Goal: Find specific page/section

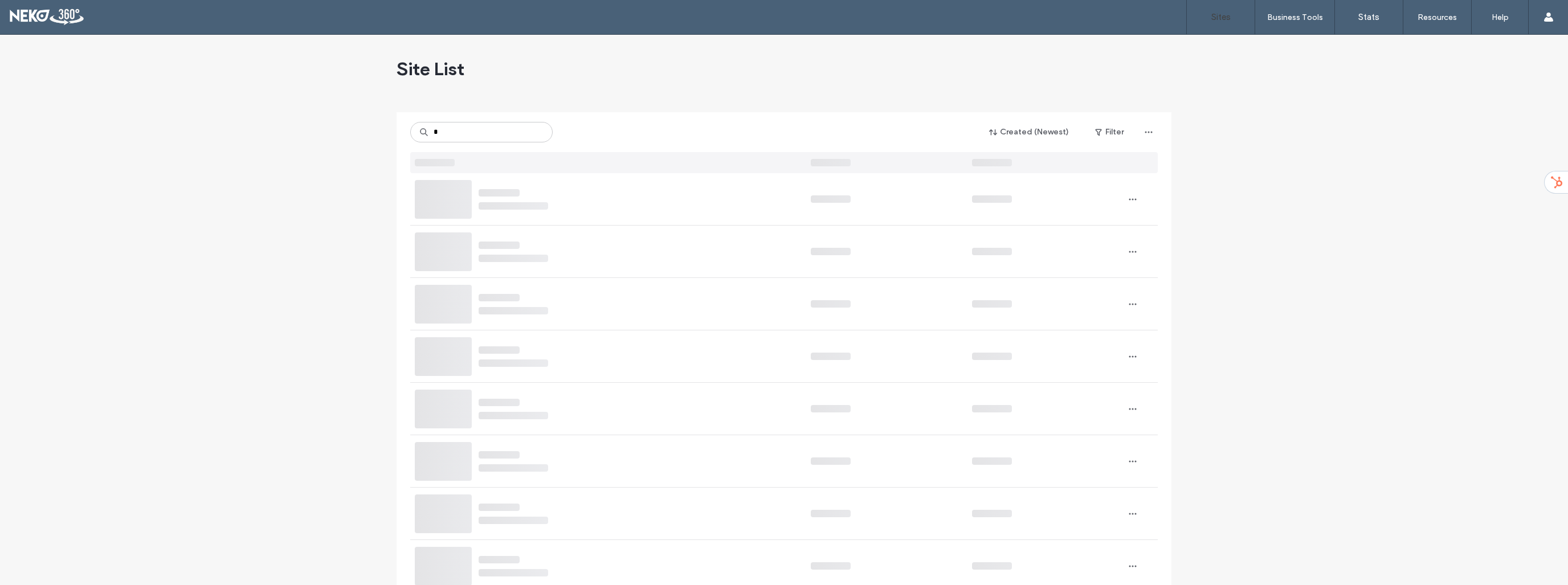
type input "*"
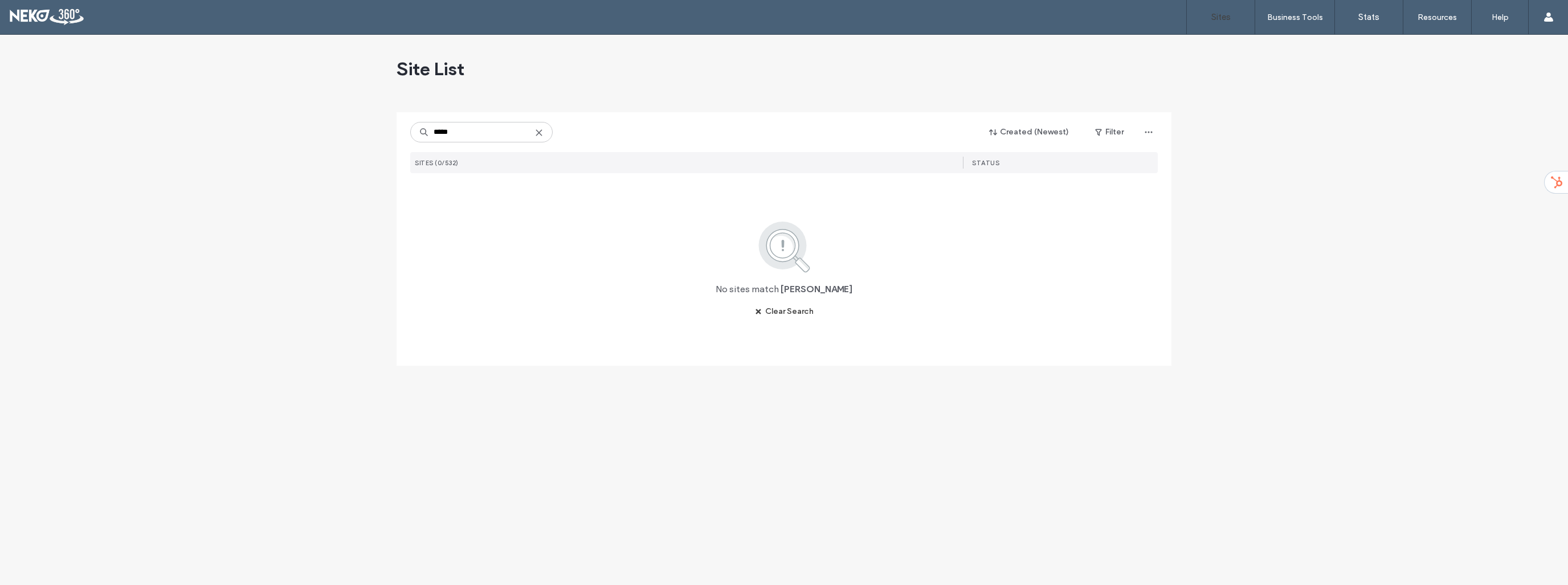
type input "*****"
click at [541, 134] on use at bounding box center [539, 132] width 5 height 5
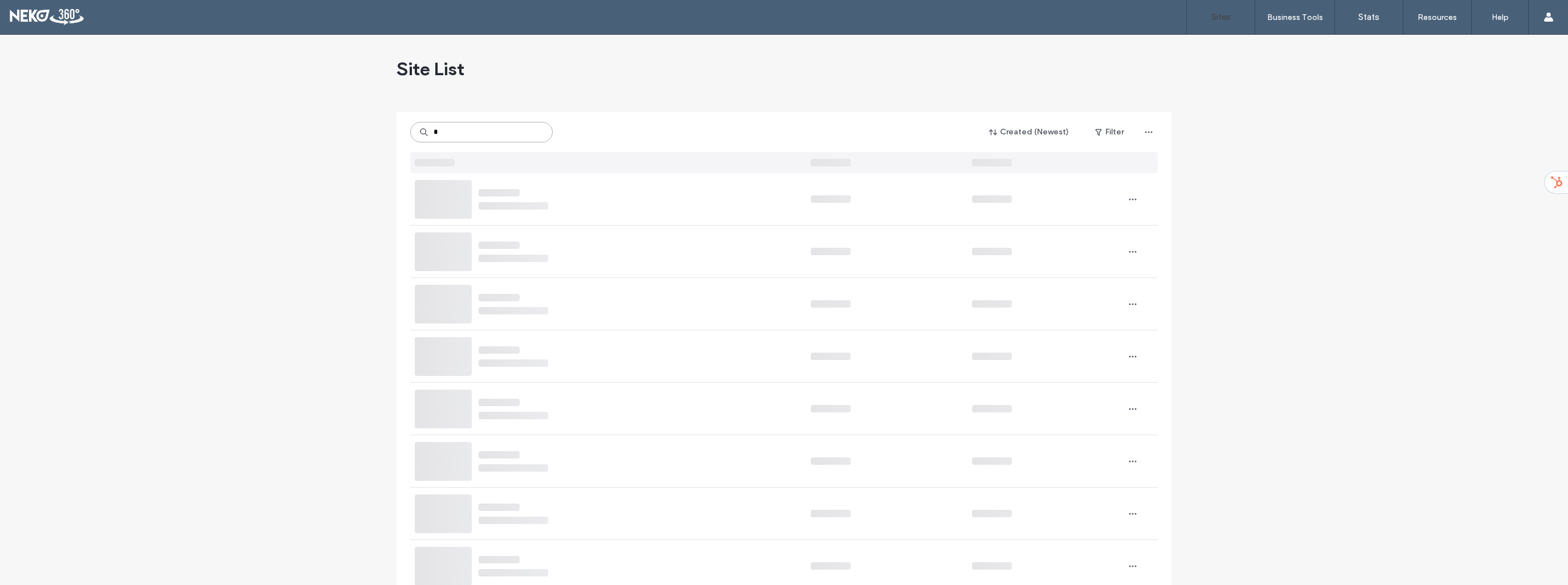
type input "*"
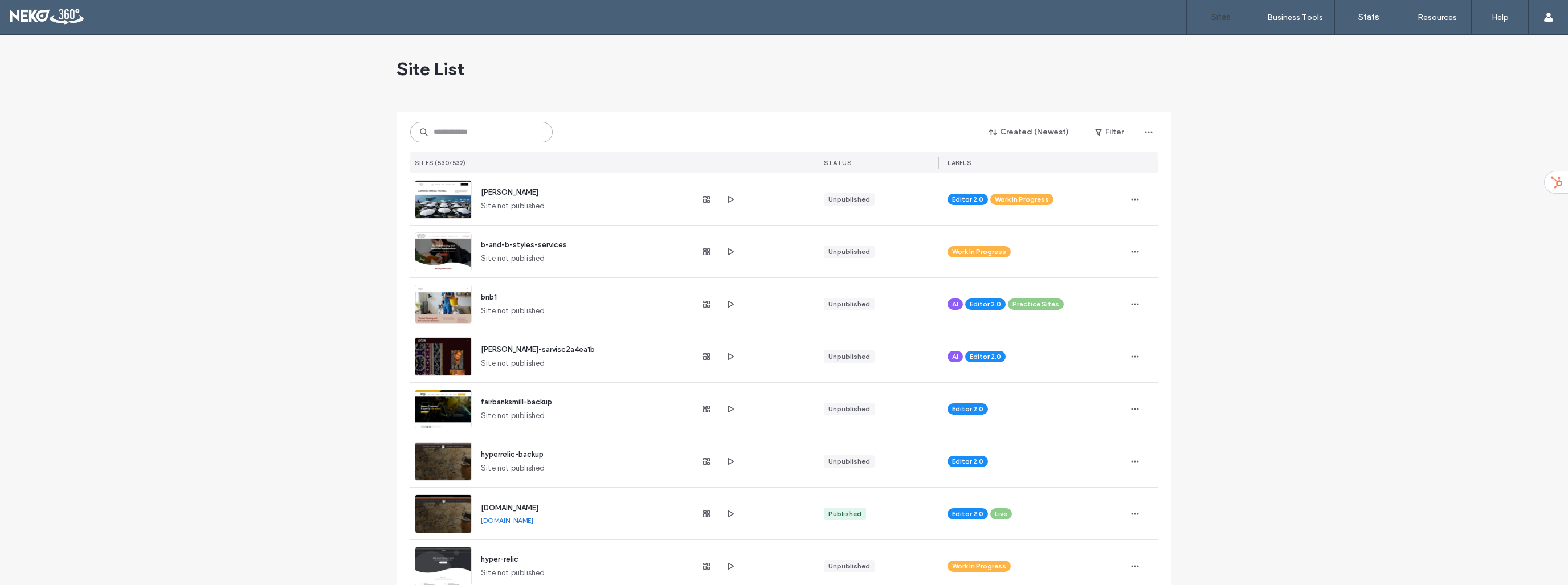
click at [518, 137] on input at bounding box center [481, 132] width 143 height 20
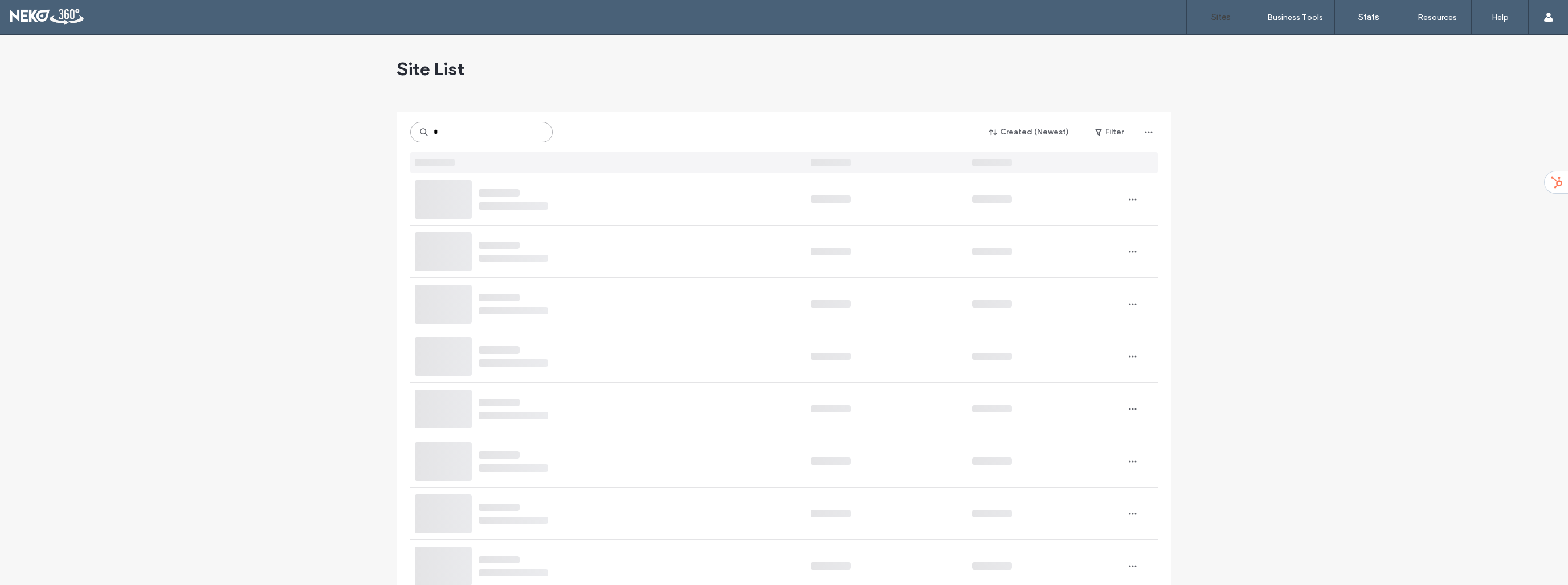
type input "*"
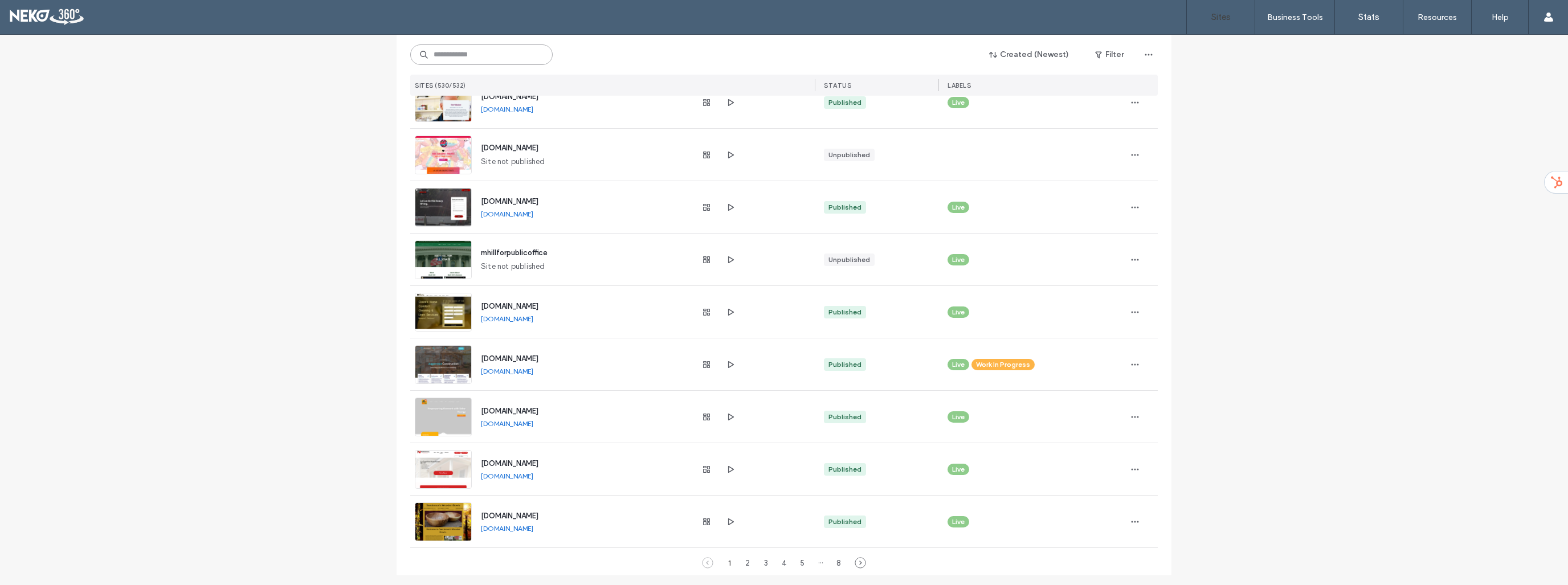
scroll to position [3558, 0]
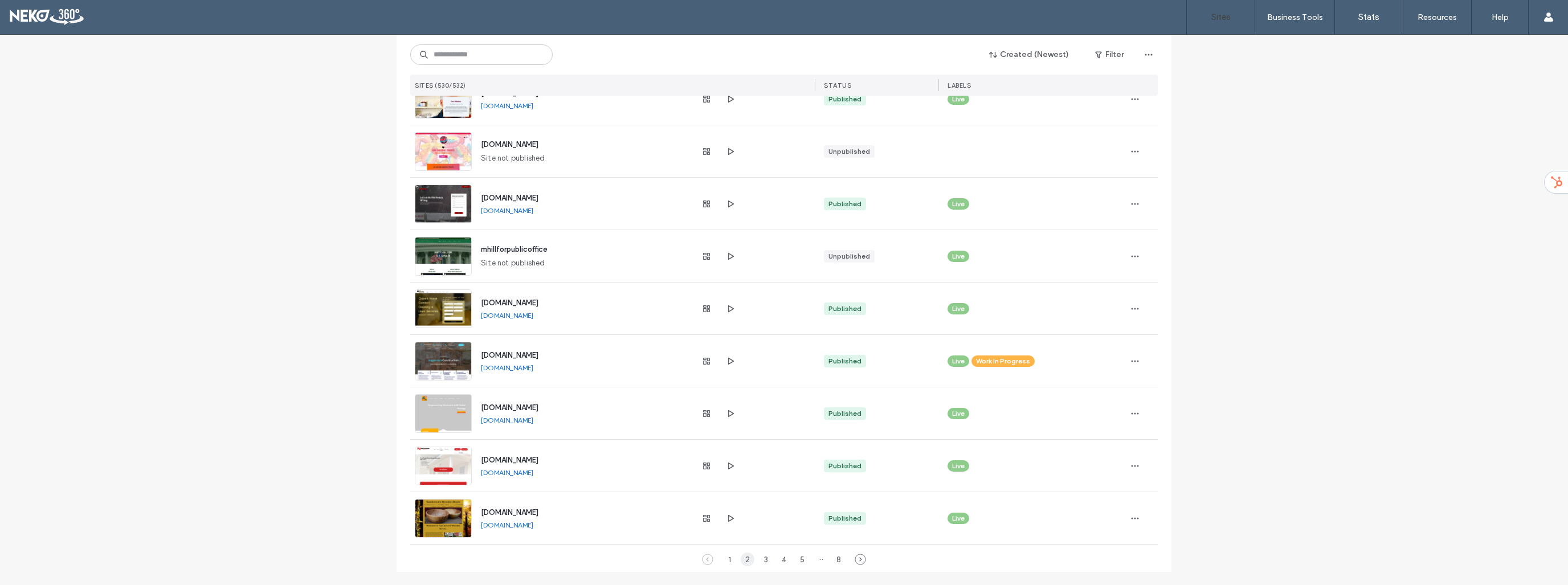
click at [742, 559] on div "2" at bounding box center [748, 559] width 14 height 14
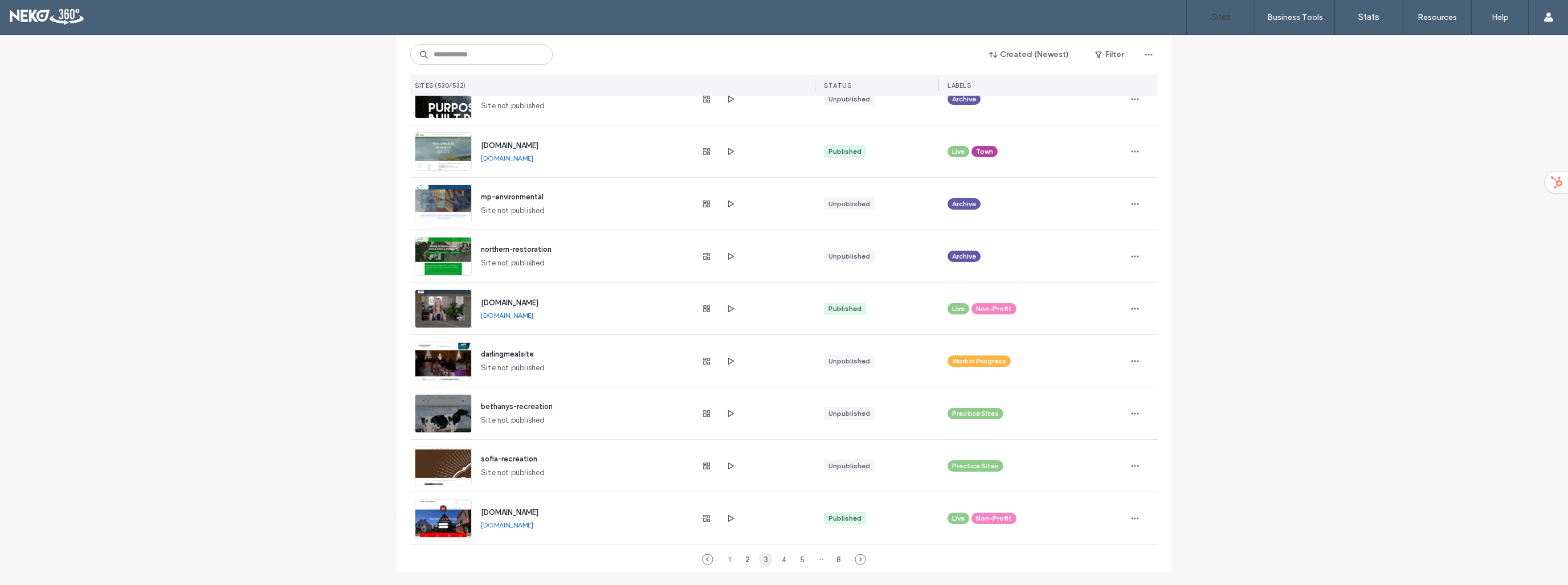
click at [759, 559] on div "3" at bounding box center [766, 559] width 14 height 14
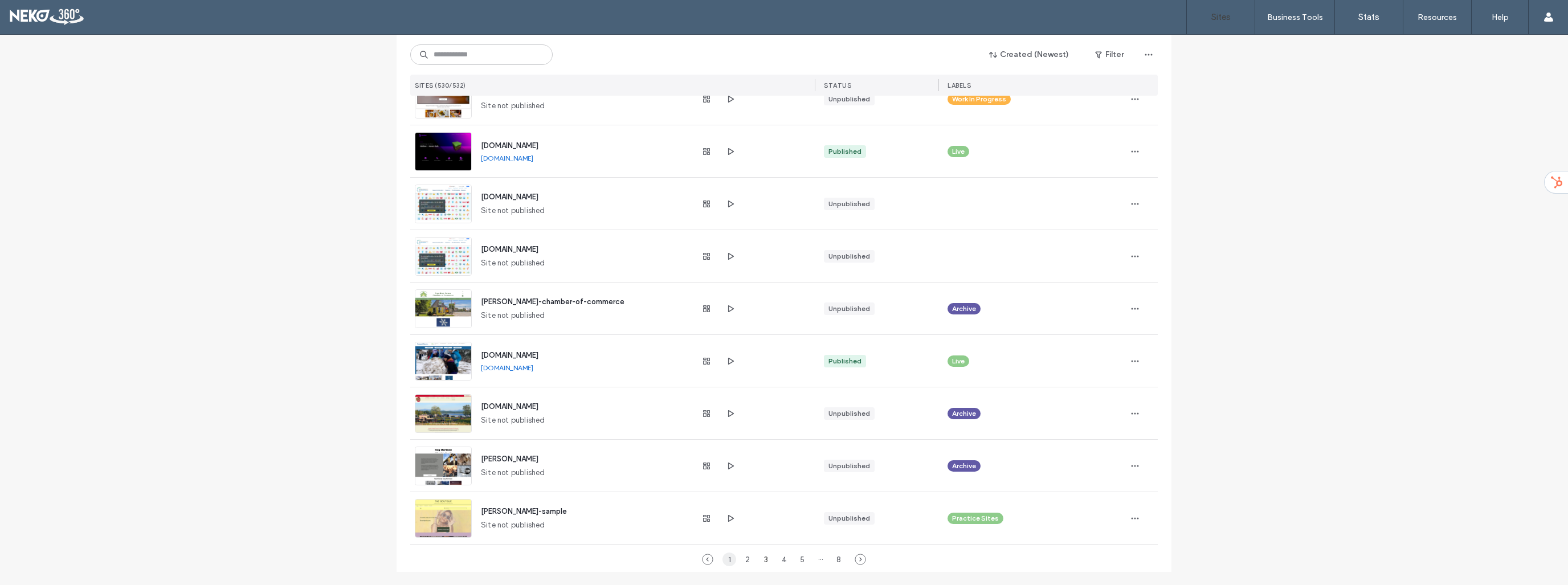
click at [725, 561] on div "1" at bounding box center [729, 559] width 14 height 14
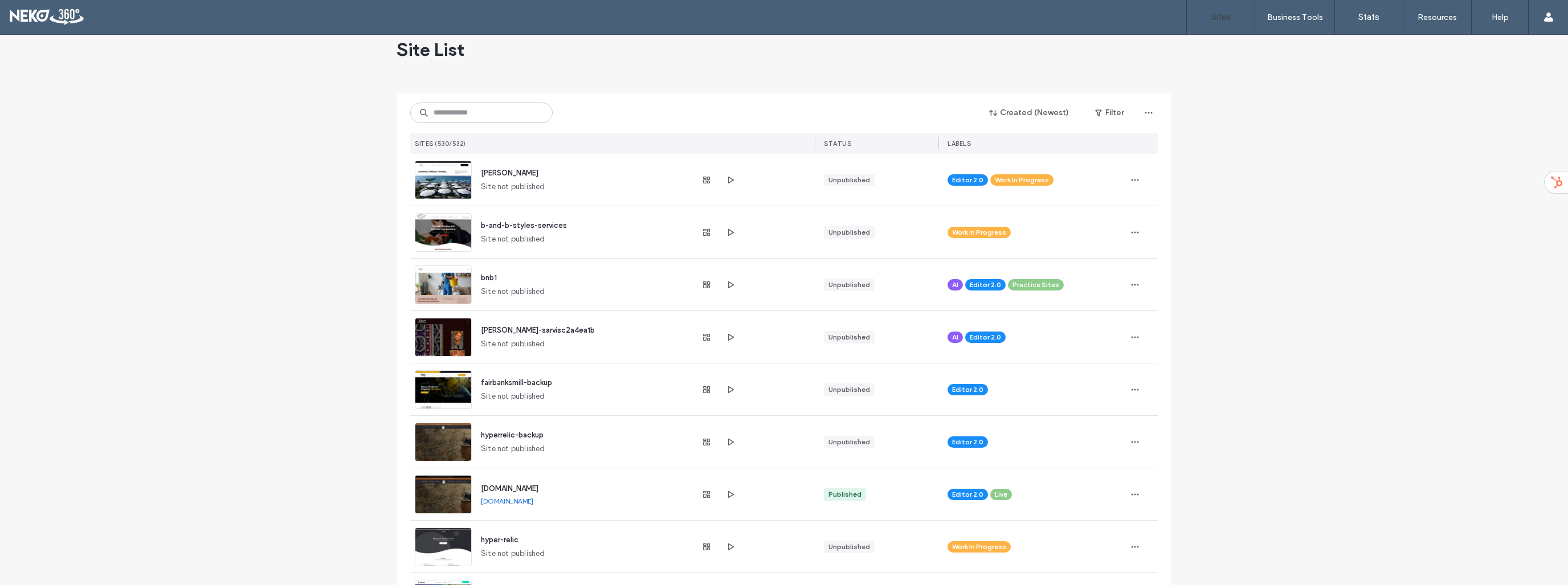
scroll to position [0, 0]
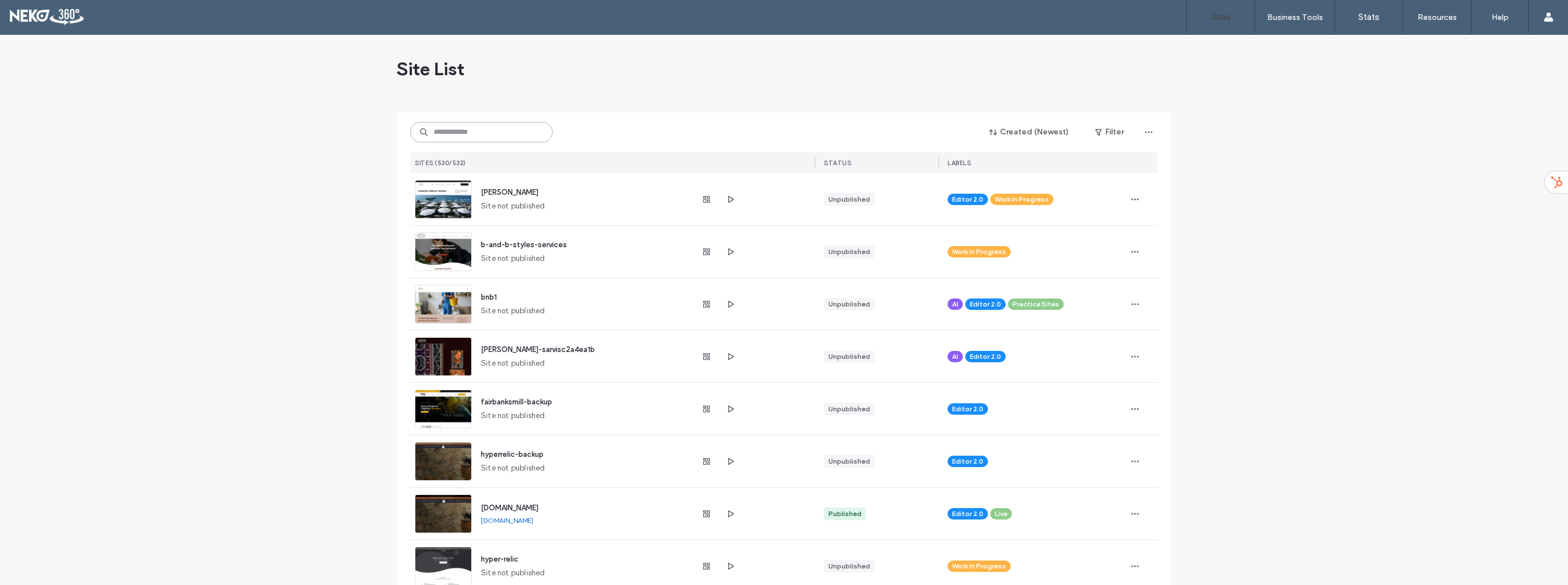
click at [490, 135] on input at bounding box center [481, 132] width 143 height 20
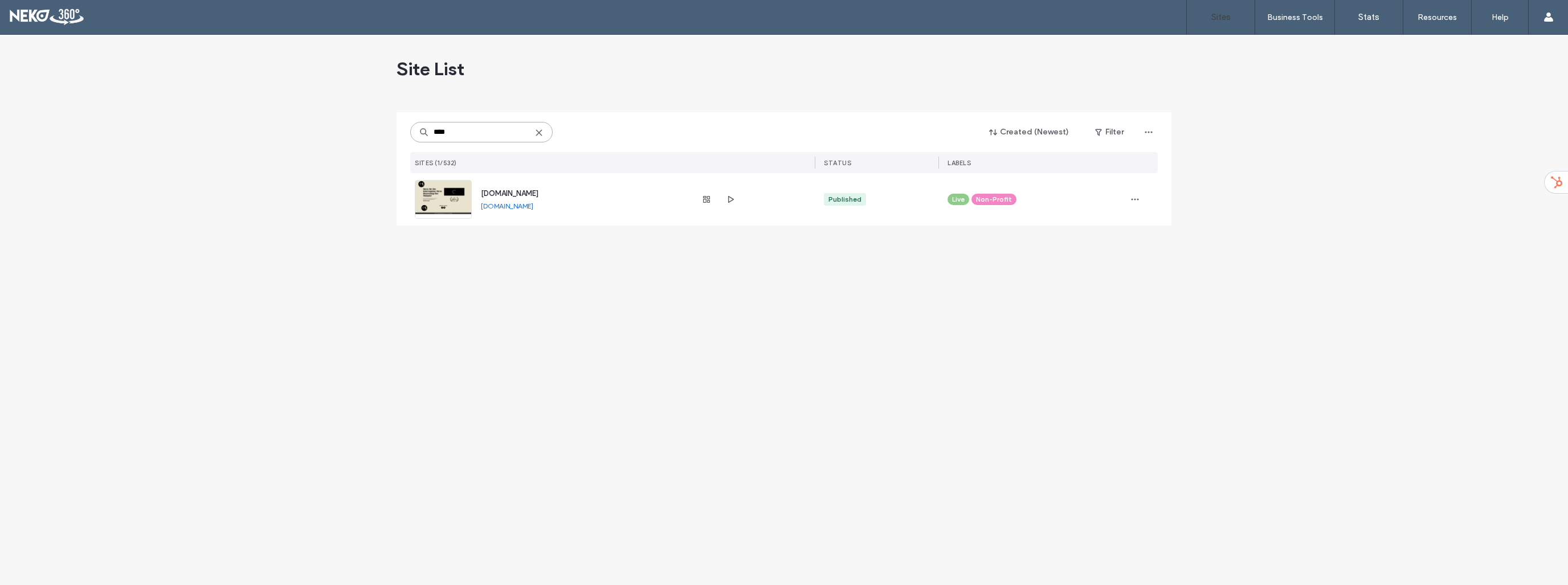
type input "****"
click at [522, 205] on link "[DOMAIN_NAME]" at bounding box center [507, 205] width 53 height 9
click at [539, 134] on icon at bounding box center [539, 132] width 9 height 9
